Goal: Information Seeking & Learning: Understand process/instructions

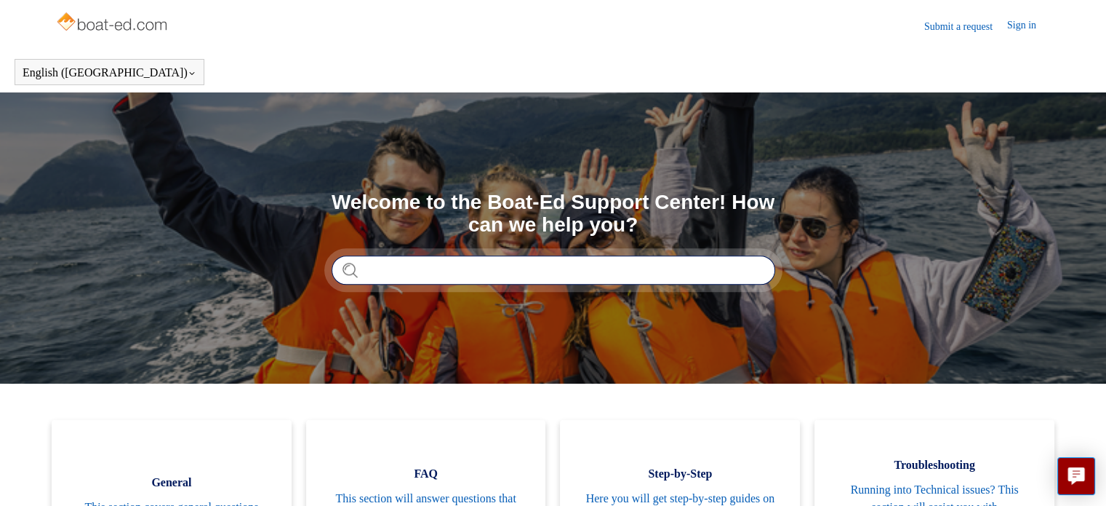
click at [502, 270] on input "Search" at bounding box center [554, 269] width 444 height 29
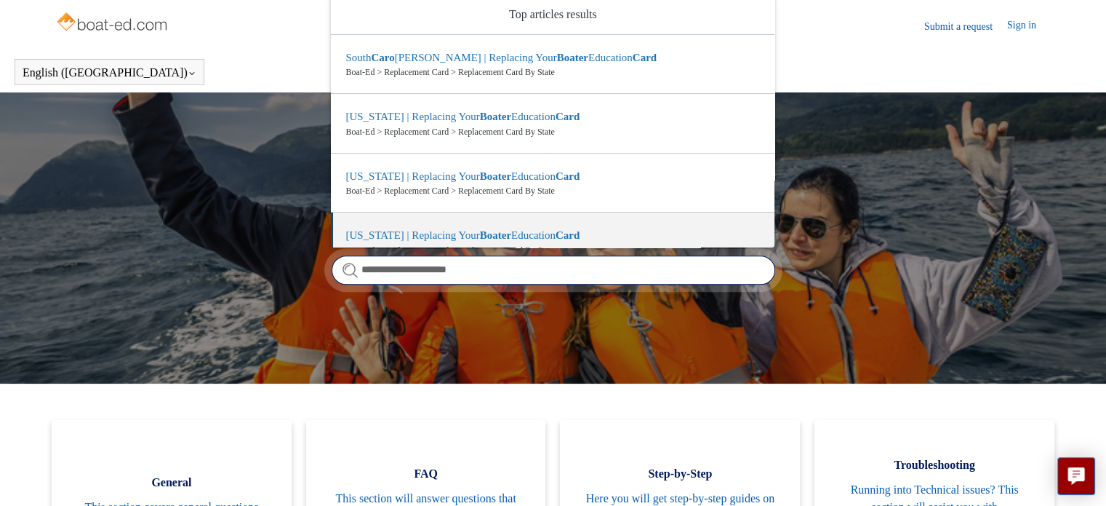
click at [360, 267] on input "**********" at bounding box center [554, 269] width 444 height 29
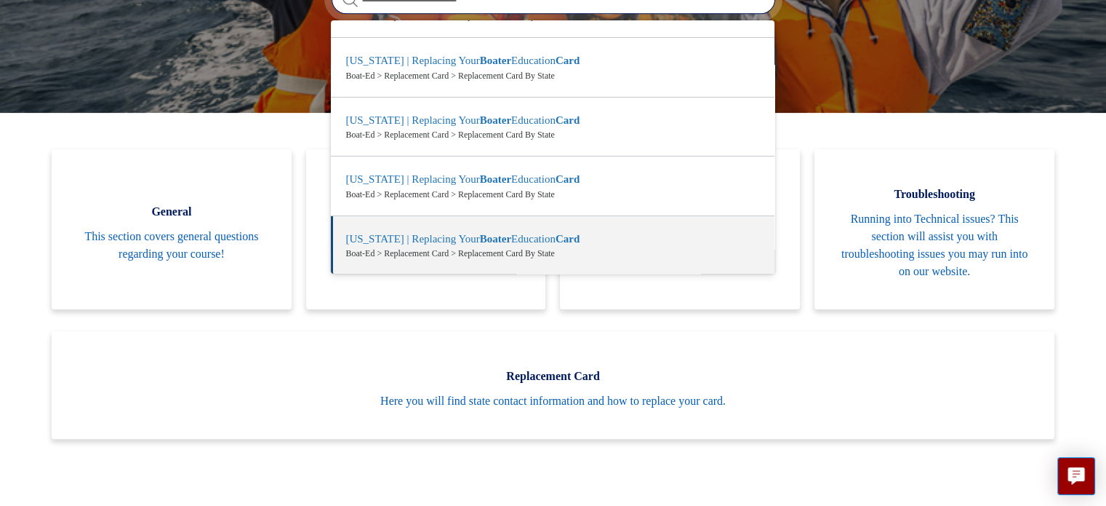
scroll to position [299, 0]
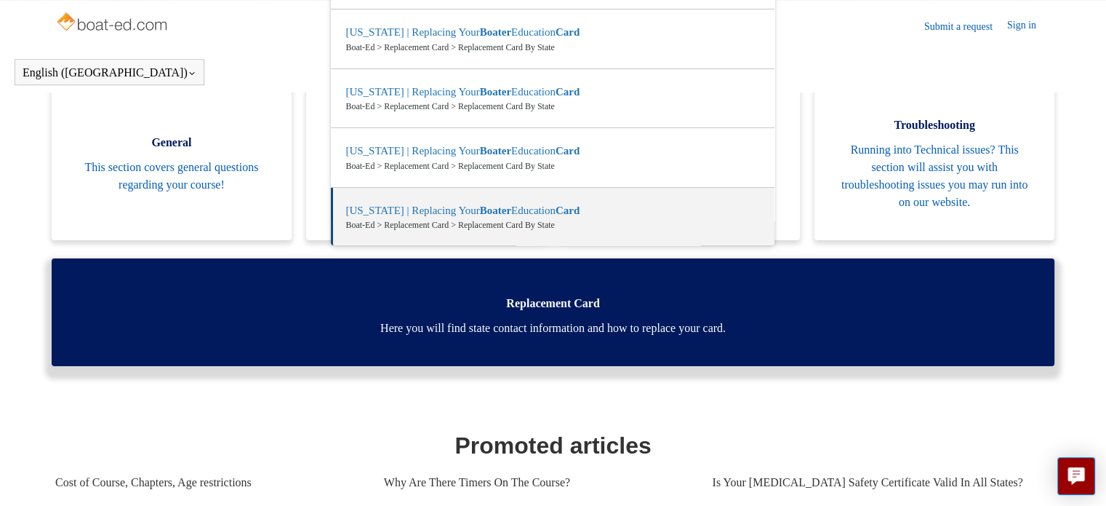
type input "**********"
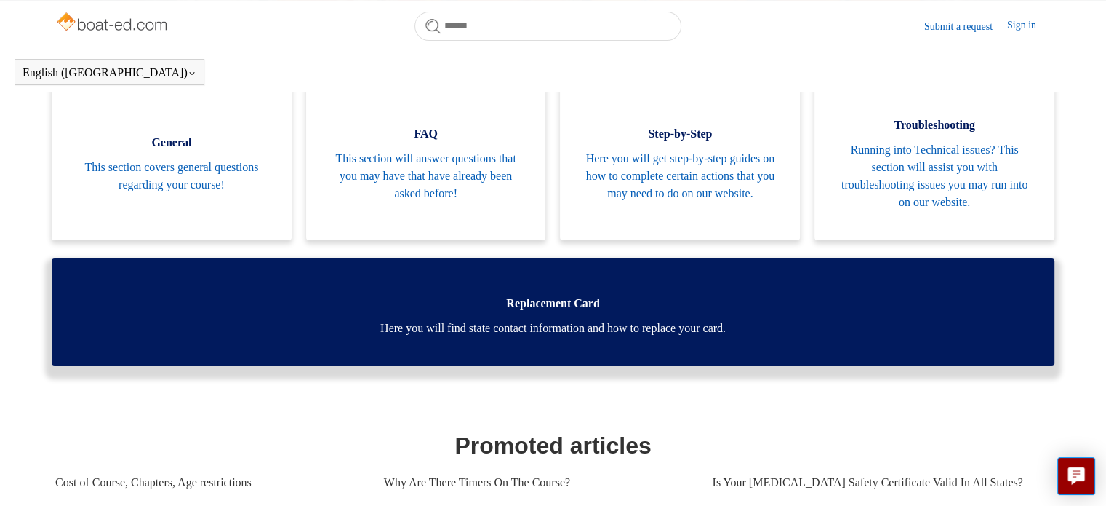
click at [653, 319] on span "Here you will find state contact information and how to replace your card." at bounding box center [552, 327] width 959 height 17
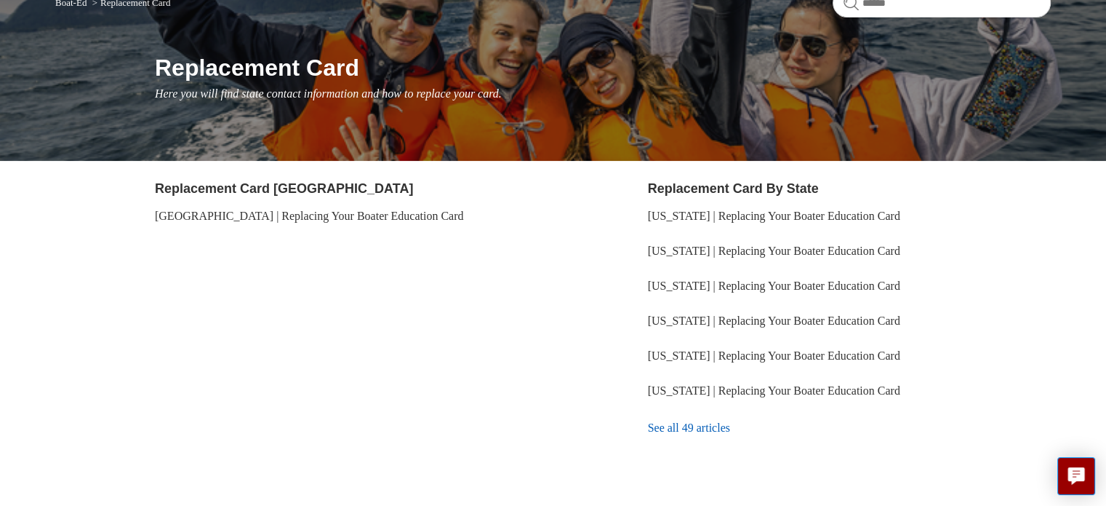
scroll to position [145, 0]
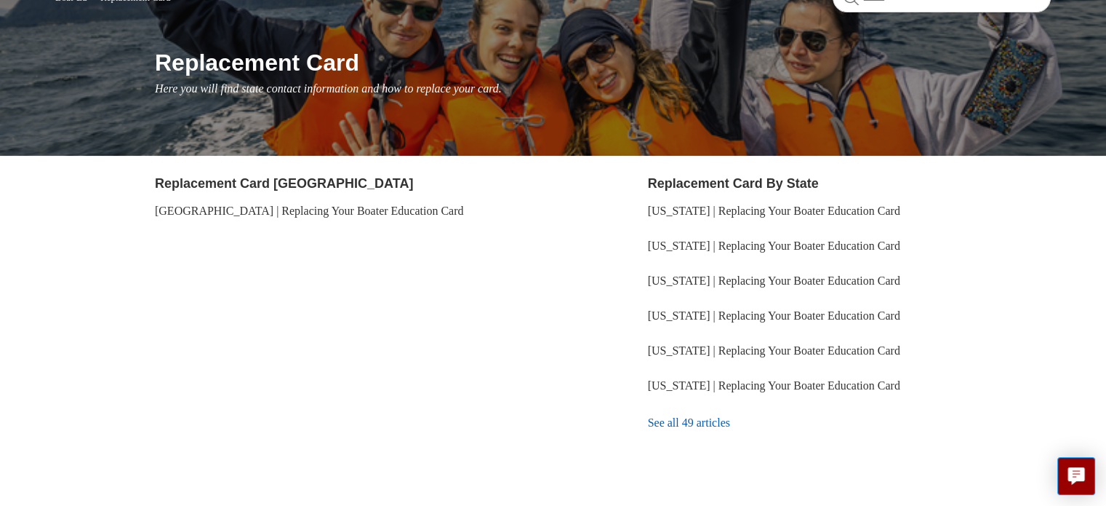
click at [684, 423] on link "See all 49 articles" at bounding box center [849, 422] width 403 height 39
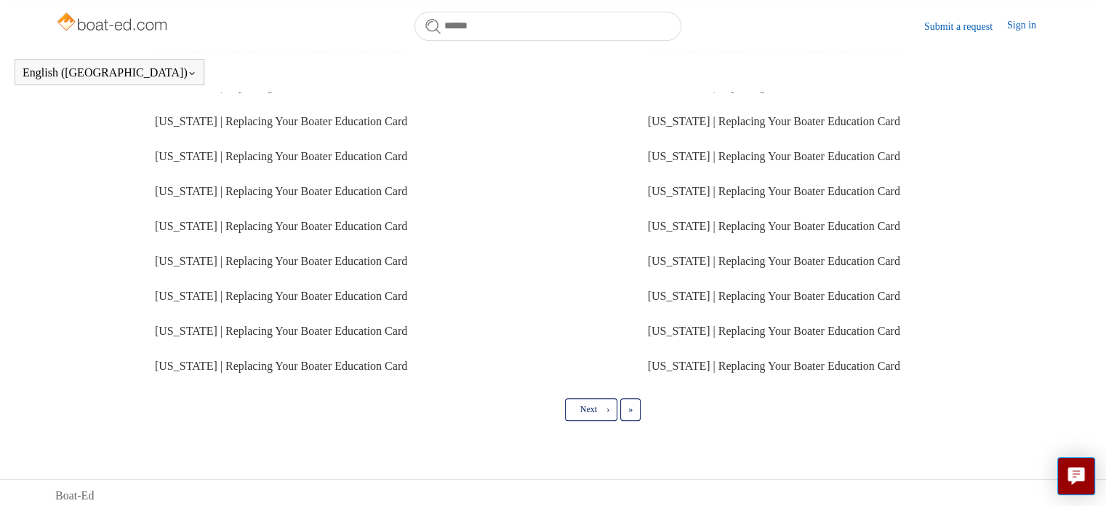
scroll to position [396, 0]
click at [607, 407] on span "›" at bounding box center [608, 408] width 3 height 10
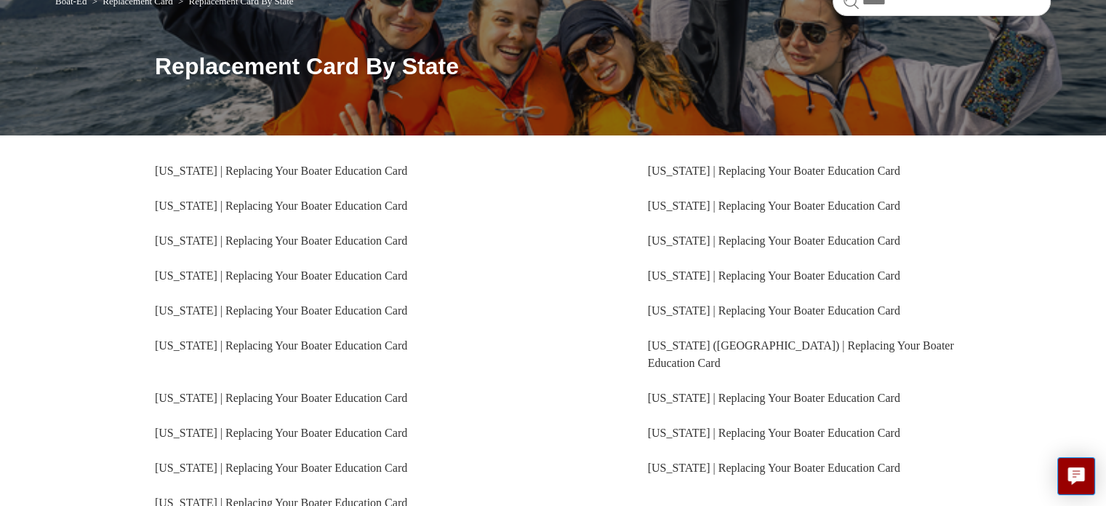
scroll to position [145, 0]
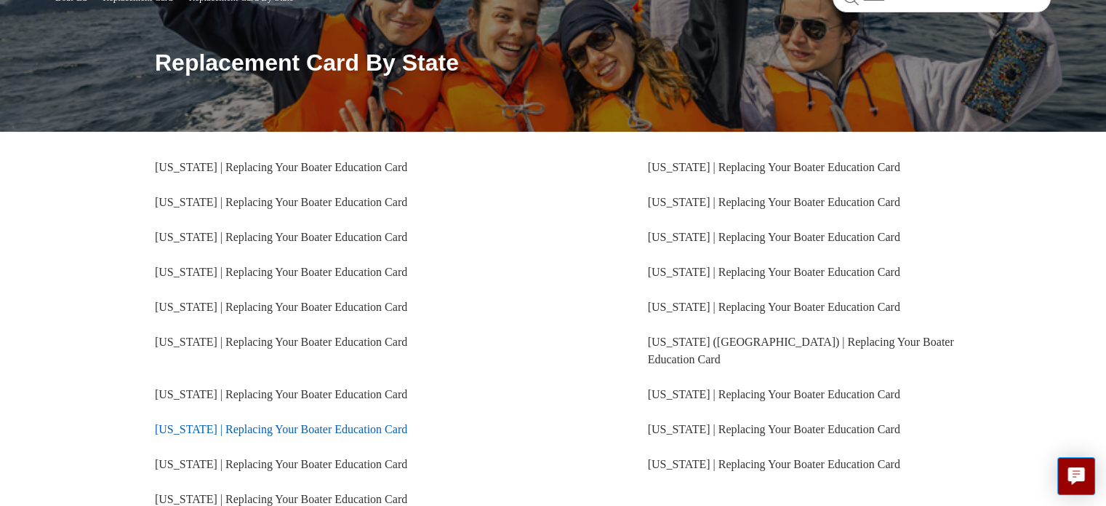
click at [243, 423] on link "[US_STATE] | Replacing Your Boater Education Card" at bounding box center [281, 429] width 252 height 12
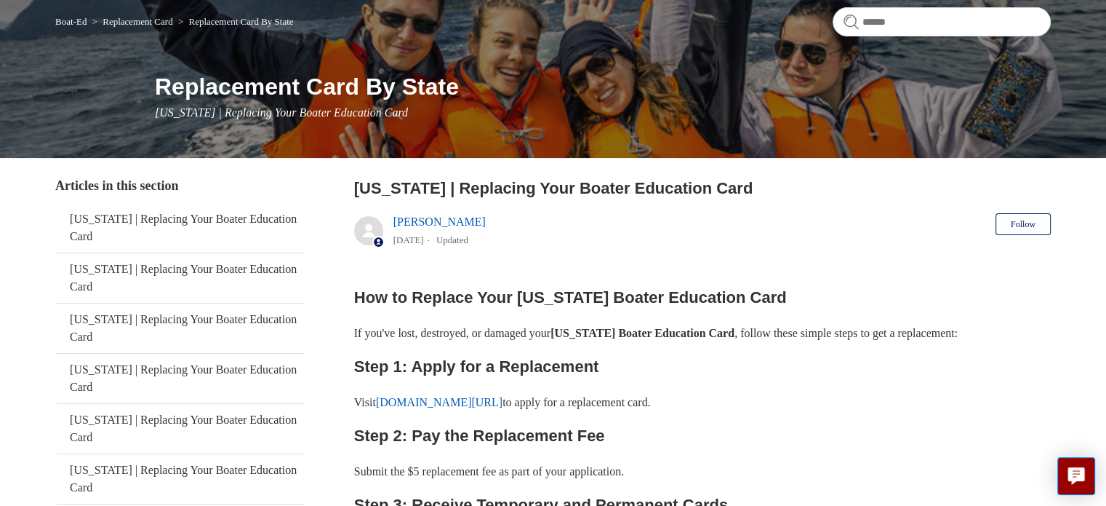
scroll to position [145, 0]
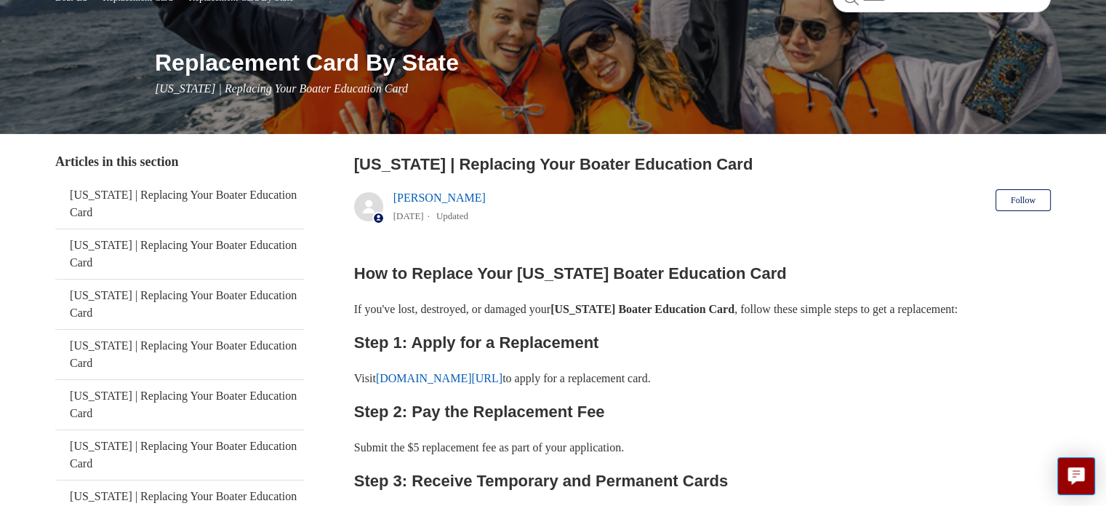
click at [503, 377] on link "[DOMAIN_NAME][URL]" at bounding box center [439, 378] width 127 height 12
